Goal: Task Accomplishment & Management: Use online tool/utility

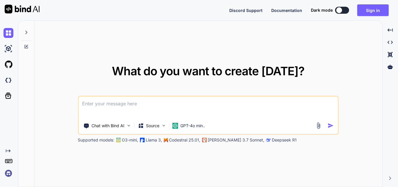
click at [193, 103] on textarea at bounding box center [208, 107] width 259 height 22
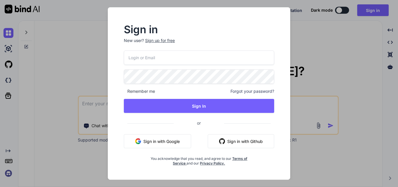
click at [150, 59] on input "email" at bounding box center [199, 57] width 150 height 14
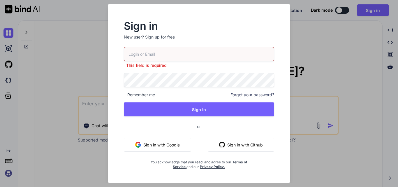
click at [151, 141] on button "Sign in with Google" at bounding box center [157, 144] width 67 height 14
click at [168, 145] on button "Sign in with Google" at bounding box center [157, 144] width 67 height 14
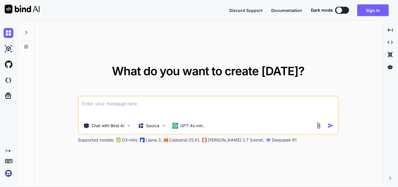
click at [163, 110] on textarea at bounding box center [208, 107] width 259 height 22
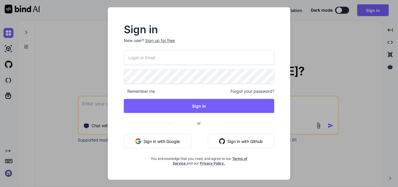
click at [150, 137] on button "Sign in with Google" at bounding box center [157, 141] width 67 height 14
click at [149, 139] on button "Sign in with Google" at bounding box center [157, 141] width 67 height 14
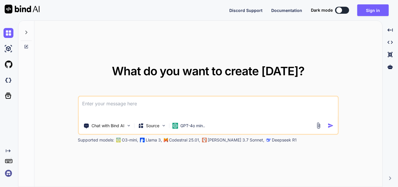
click at [244, 88] on div "What do you want to create [DATE]? Chat with Bind AI Source GPT-4o min.. Suppor…" at bounding box center [208, 103] width 260 height 77
click at [223, 110] on textarea at bounding box center [208, 107] width 259 height 22
click at [96, 127] on p "Chat with Bind AI" at bounding box center [107, 126] width 33 height 6
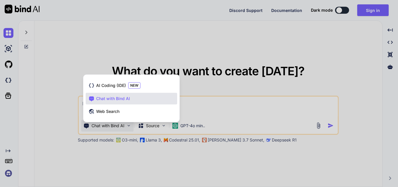
click at [116, 99] on span "Chat with Bind AI" at bounding box center [113, 98] width 34 height 6
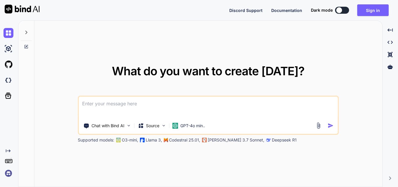
click at [116, 99] on textarea at bounding box center [208, 107] width 259 height 22
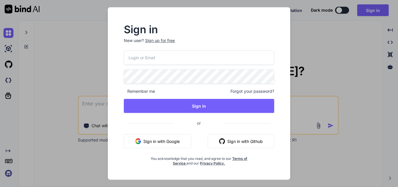
click at [149, 140] on button "Sign in with Google" at bounding box center [157, 141] width 67 height 14
click at [186, 56] on input "email" at bounding box center [199, 57] width 150 height 14
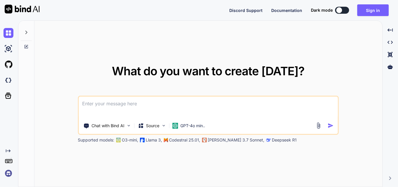
click at [147, 99] on textarea at bounding box center [208, 107] width 259 height 22
click at [138, 101] on textarea at bounding box center [208, 107] width 259 height 22
click at [134, 109] on textarea at bounding box center [208, 107] width 259 height 22
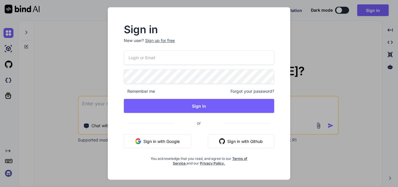
click at [145, 58] on input "email" at bounding box center [199, 57] width 150 height 14
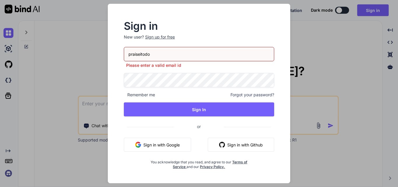
click at [150, 54] on input "praiseitodo" at bounding box center [199, 54] width 150 height 14
type input "[EMAIL_ADDRESS][DOMAIN_NAME]"
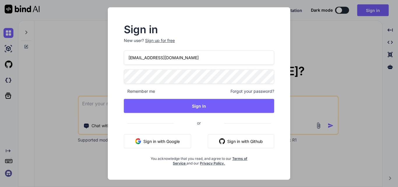
click at [176, 98] on div "[EMAIL_ADDRESS][DOMAIN_NAME] Remember me Forgot your password? Sign In or Sign …" at bounding box center [199, 107] width 150 height 115
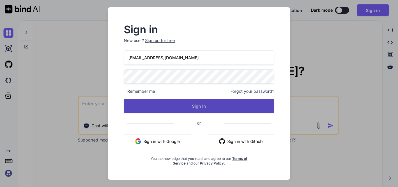
click at [214, 106] on button "Sign In" at bounding box center [199, 106] width 150 height 14
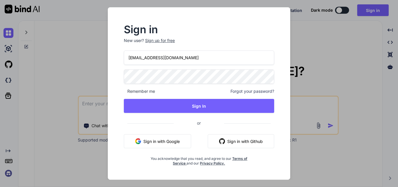
click at [141, 139] on button "Sign in with Google" at bounding box center [157, 141] width 67 height 14
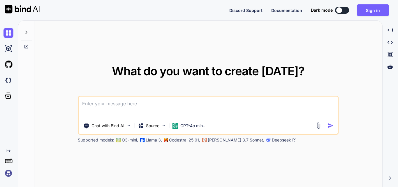
click at [151, 103] on textarea at bounding box center [208, 107] width 259 height 22
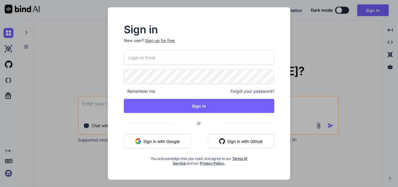
type input "[EMAIL_ADDRESS][DOMAIN_NAME]"
click at [375, 81] on div "Sign in New user? Sign up for free [EMAIL_ADDRESS][DOMAIN_NAME] Remember me For…" at bounding box center [199, 93] width 398 height 187
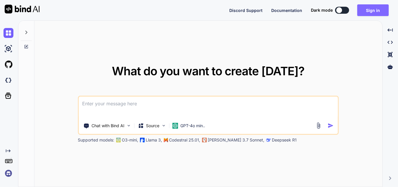
click at [372, 9] on button "Sign in" at bounding box center [372, 10] width 31 height 12
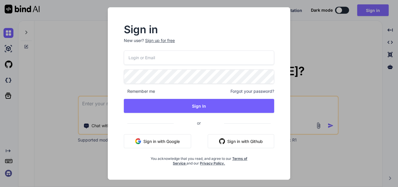
type input "[EMAIL_ADDRESS][DOMAIN_NAME]"
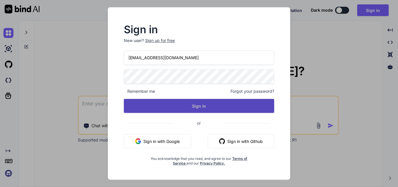
click at [231, 100] on button "Sign In" at bounding box center [199, 106] width 150 height 14
click at [209, 103] on button "Sign In" at bounding box center [199, 106] width 150 height 14
click at [221, 106] on button "Sign In" at bounding box center [199, 106] width 150 height 14
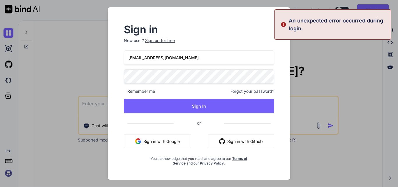
click at [315, 52] on div "Sign in New user? Sign up for free [EMAIL_ADDRESS][DOMAIN_NAME] Remember me For…" at bounding box center [199, 93] width 398 height 187
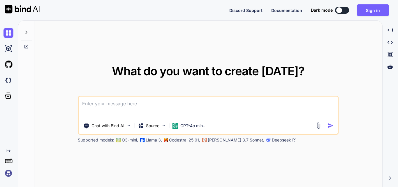
drag, startPoint x: 191, startPoint y: 103, endPoint x: 180, endPoint y: 111, distance: 13.9
click at [180, 111] on textarea at bounding box center [208, 107] width 259 height 22
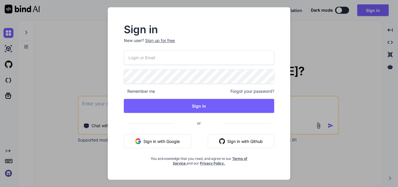
type input "[EMAIL_ADDRESS][DOMAIN_NAME]"
click at [175, 136] on button "Sign in with Google" at bounding box center [157, 141] width 67 height 14
